Goal: Task Accomplishment & Management: Use online tool/utility

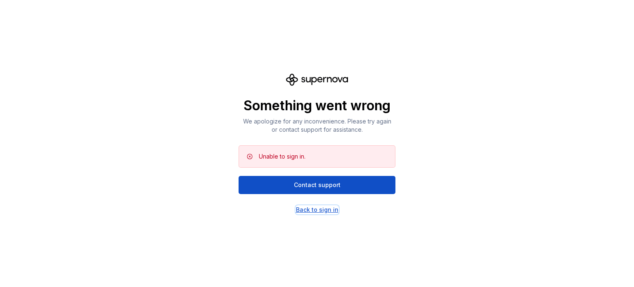
click at [312, 209] on div "Back to sign in" at bounding box center [317, 209] width 42 height 8
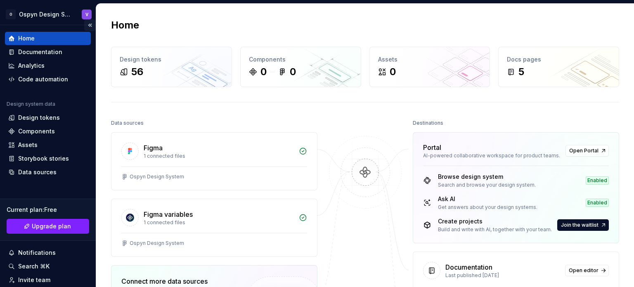
click at [84, 24] on button "Collapse sidebar" at bounding box center [90, 25] width 12 height 12
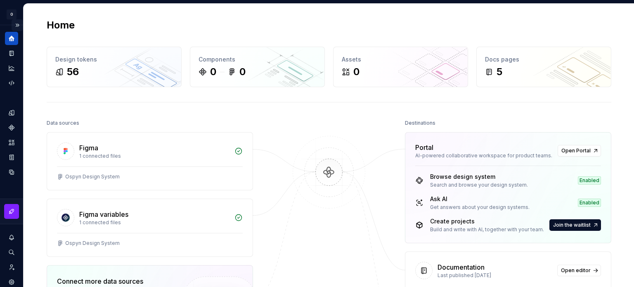
click at [12, 24] on button "Expand sidebar" at bounding box center [18, 25] width 12 height 12
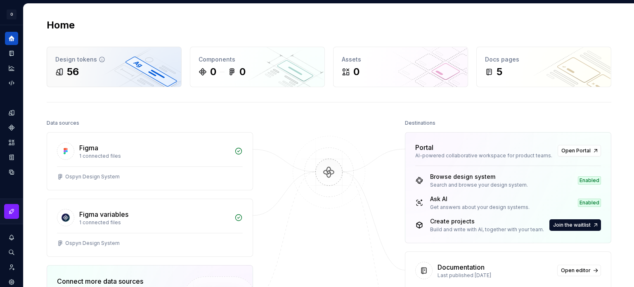
click at [122, 73] on div "56" at bounding box center [114, 71] width 118 height 13
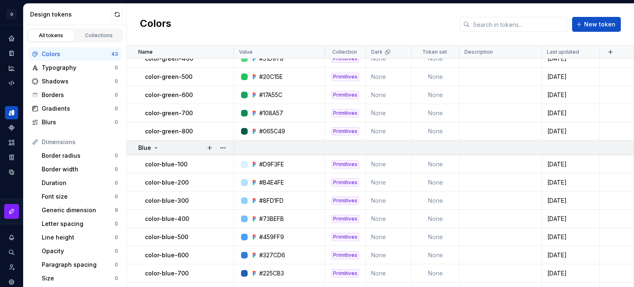
click at [157, 144] on icon at bounding box center [156, 147] width 7 height 7
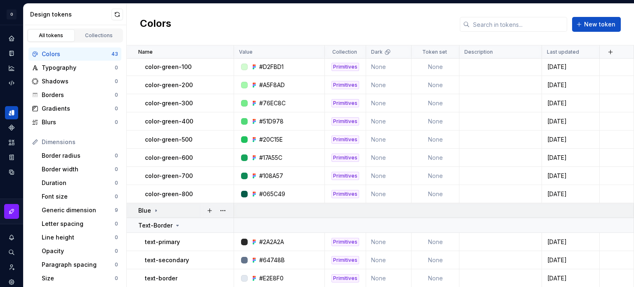
click at [153, 211] on icon at bounding box center [156, 210] width 7 height 7
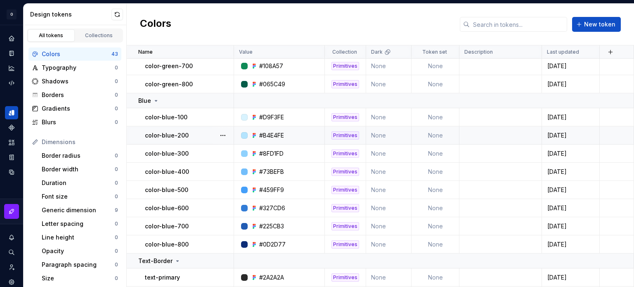
scroll to position [641, 0]
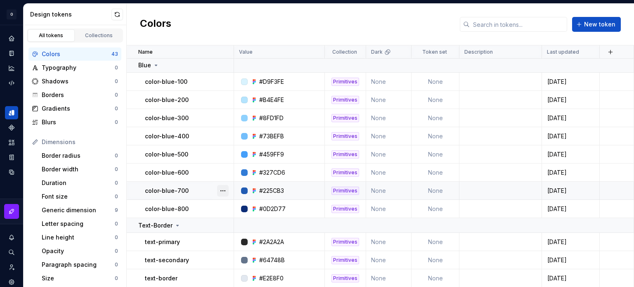
click at [224, 189] on button "button" at bounding box center [223, 191] width 12 height 12
click at [241, 206] on div "Open detail" at bounding box center [259, 206] width 54 height 8
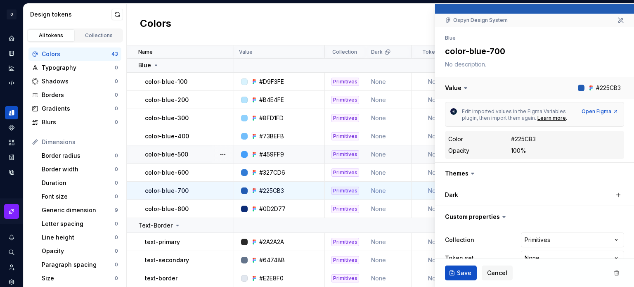
scroll to position [81, 0]
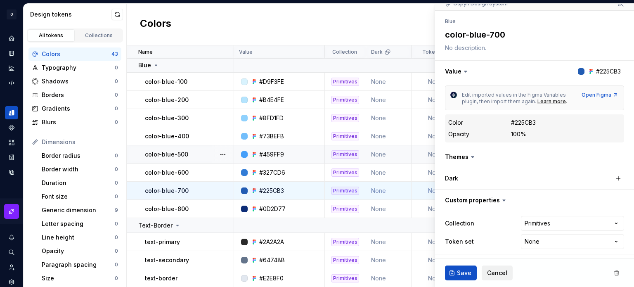
click at [495, 274] on span "Cancel" at bounding box center [497, 273] width 20 height 8
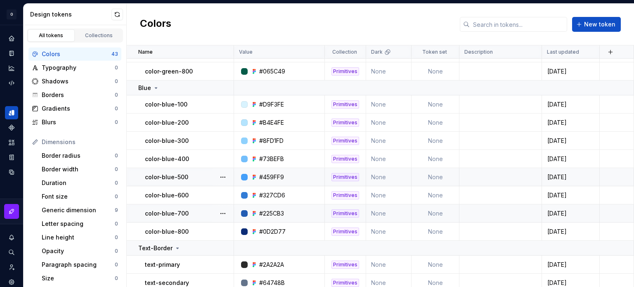
scroll to position [476, 0]
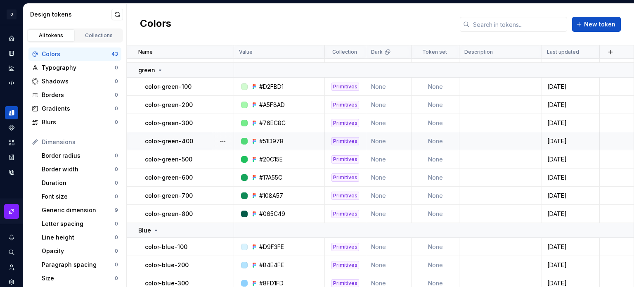
drag, startPoint x: 223, startPoint y: 142, endPoint x: 224, endPoint y: 147, distance: 6.0
click at [224, 150] on div at bounding box center [222, 159] width 21 height 18
click at [224, 142] on button "button" at bounding box center [223, 141] width 12 height 12
type textarea "*"
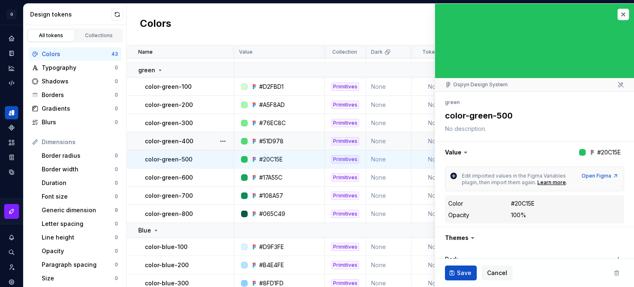
click at [618, 85] on icon at bounding box center [620, 84] width 5 height 5
click at [479, 86] on div "Ospyn Design System" at bounding box center [476, 84] width 63 height 7
click at [469, 114] on textarea "color-green-500" at bounding box center [532, 115] width 179 height 15
click at [617, 11] on button "button" at bounding box center [623, 15] width 12 height 12
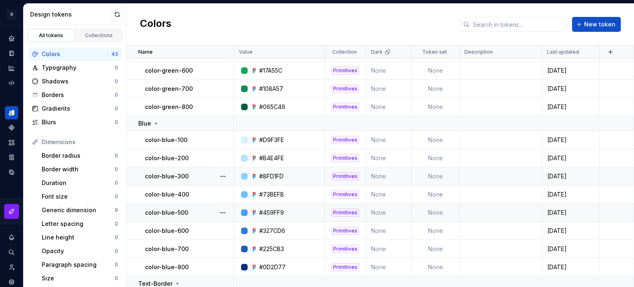
scroll to position [641, 0]
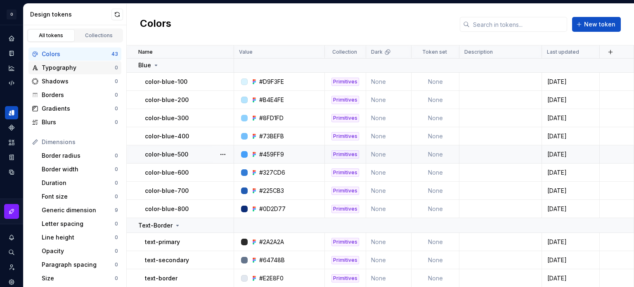
click at [75, 70] on div "Typography" at bounding box center [78, 68] width 73 height 8
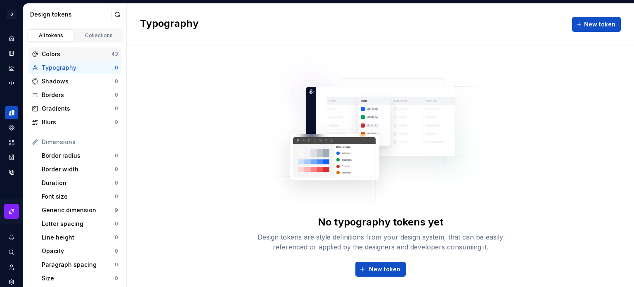
click at [68, 57] on div "Colors" at bounding box center [77, 54] width 70 height 8
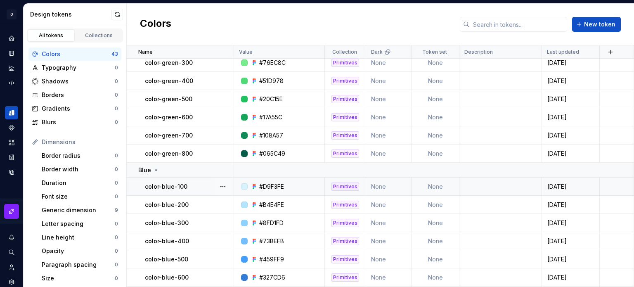
scroll to position [641, 0]
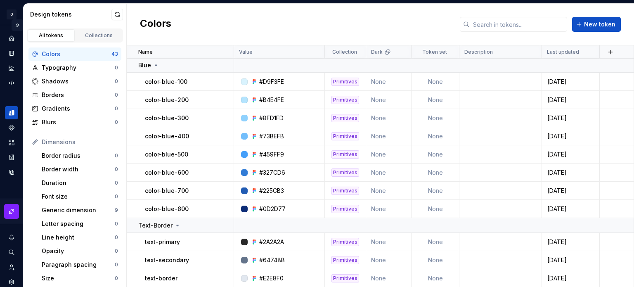
click at [13, 23] on button "Expand sidebar" at bounding box center [18, 25] width 12 height 12
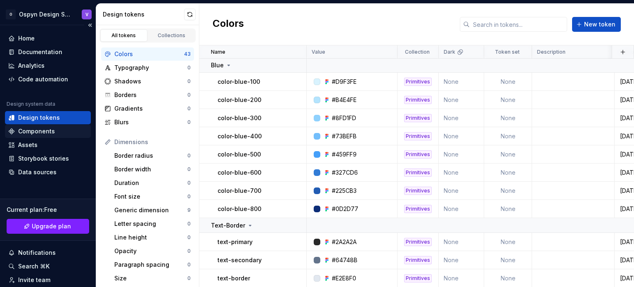
click at [40, 132] on div "Components" at bounding box center [36, 131] width 37 height 8
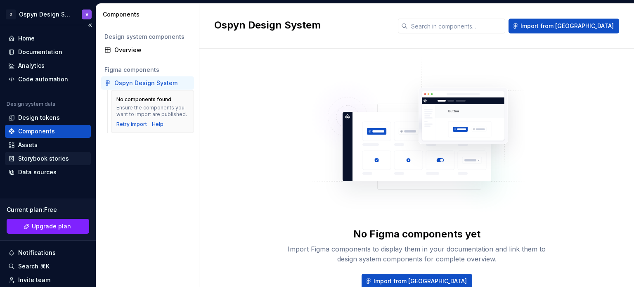
click at [43, 157] on div "Storybook stories" at bounding box center [43, 158] width 51 height 8
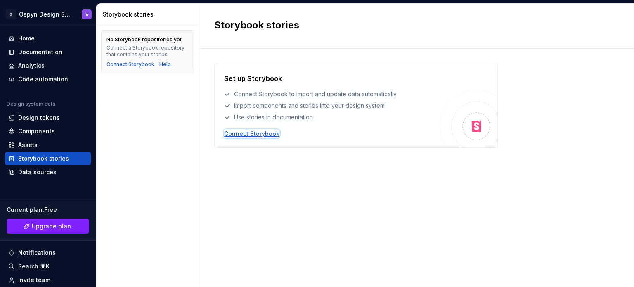
click at [241, 131] on div "Connect Storybook" at bounding box center [251, 134] width 55 height 8
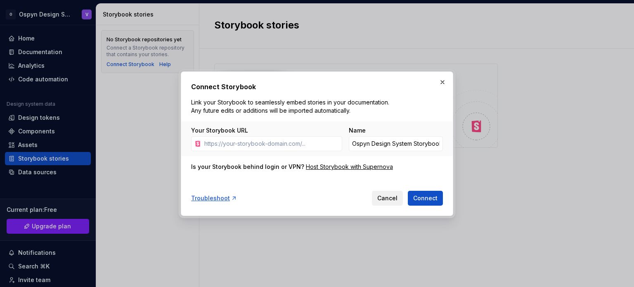
click at [390, 199] on span "Cancel" at bounding box center [387, 198] width 20 height 8
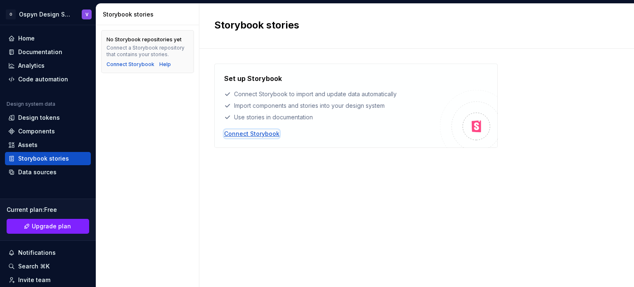
click at [267, 130] on div "Connect Storybook" at bounding box center [251, 134] width 55 height 8
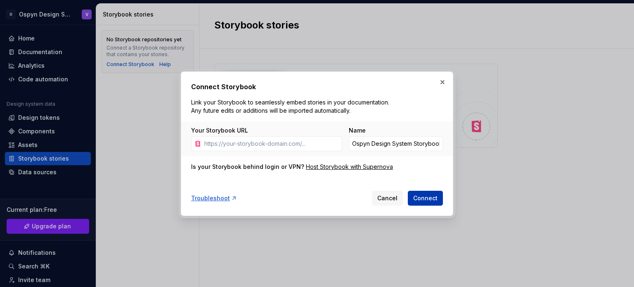
click at [424, 199] on span "Connect" at bounding box center [425, 198] width 24 height 8
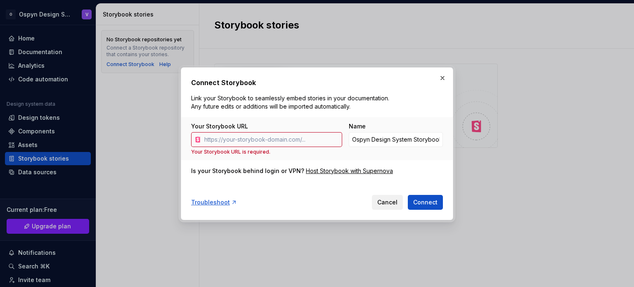
click at [388, 203] on span "Cancel" at bounding box center [387, 202] width 20 height 8
